Goal: Transaction & Acquisition: Purchase product/service

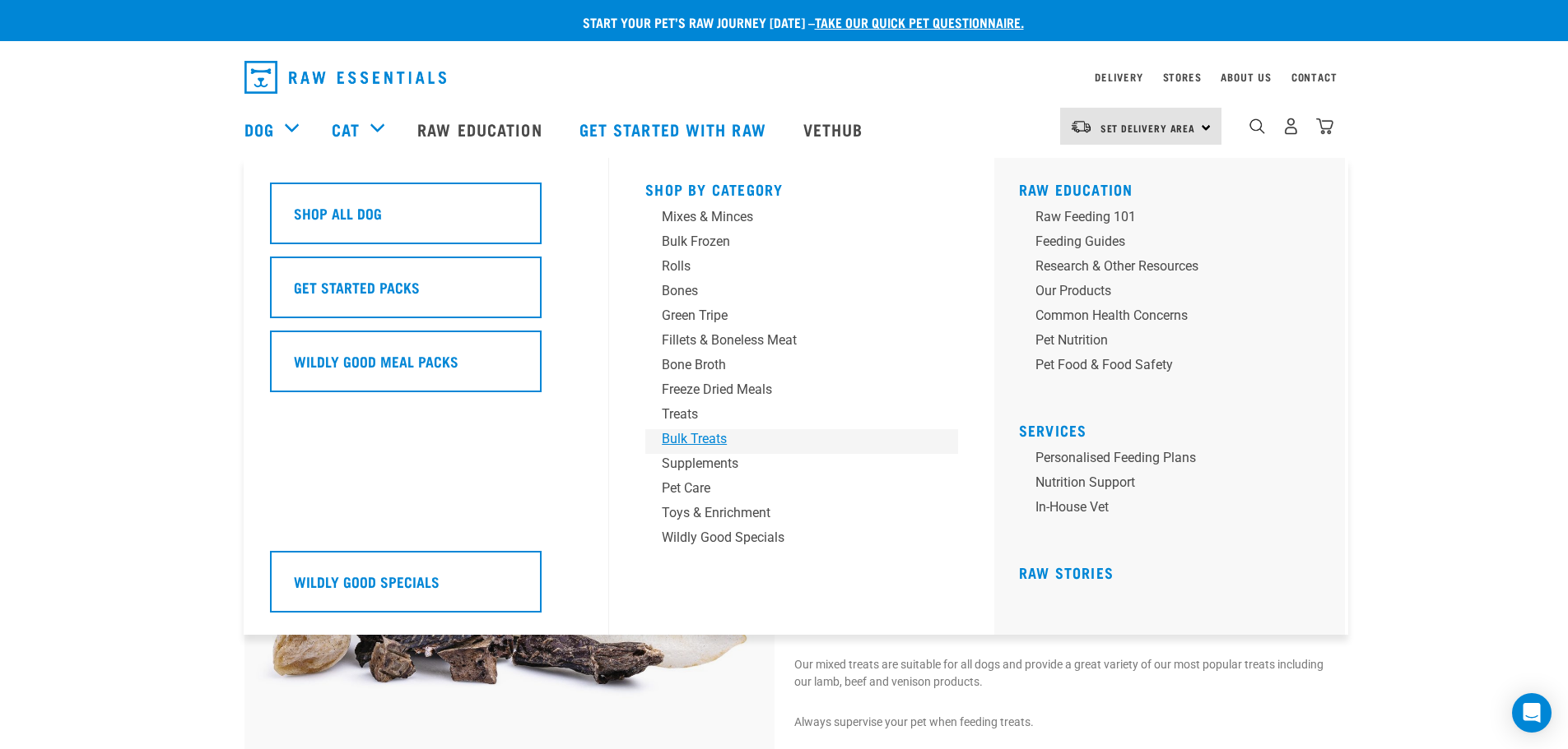
click at [702, 444] on div "Bulk Treats" at bounding box center [790, 439] width 256 height 20
